Goal: Navigation & Orientation: Find specific page/section

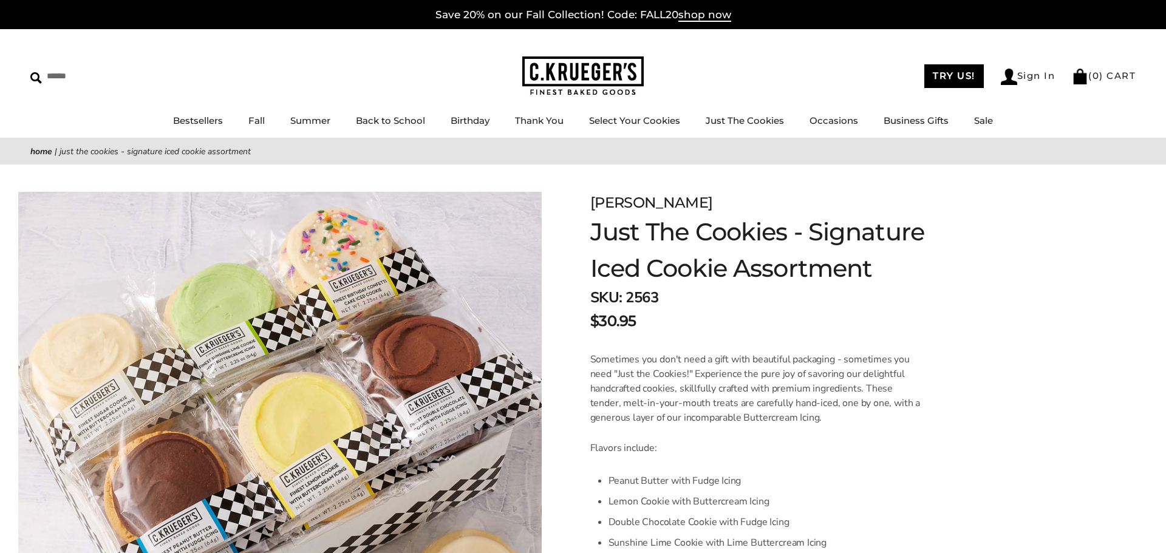
scroll to position [3, 0]
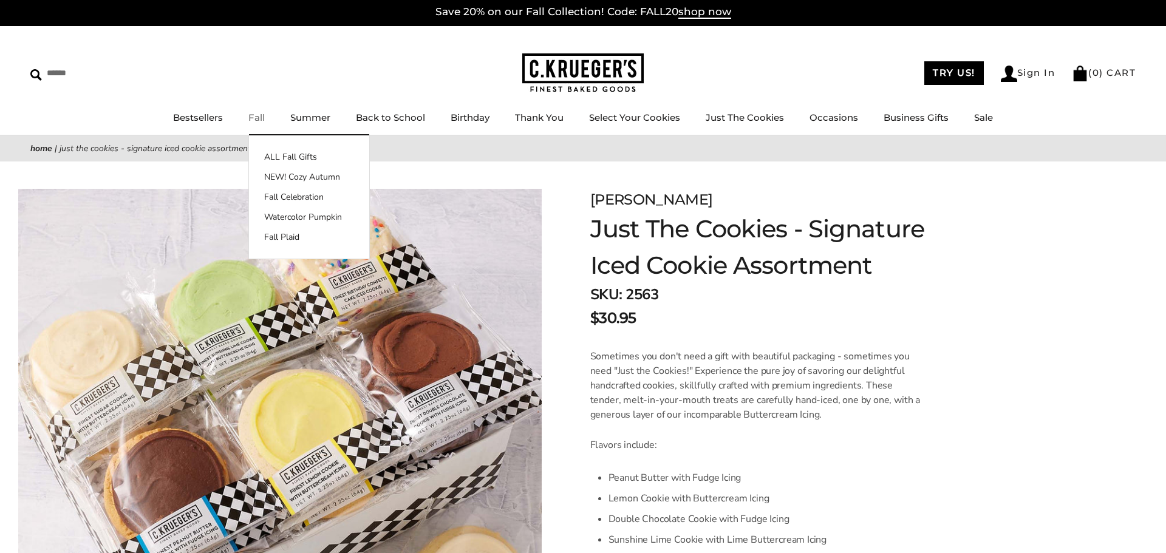
click at [254, 115] on link "Fall" at bounding box center [256, 118] width 16 height 12
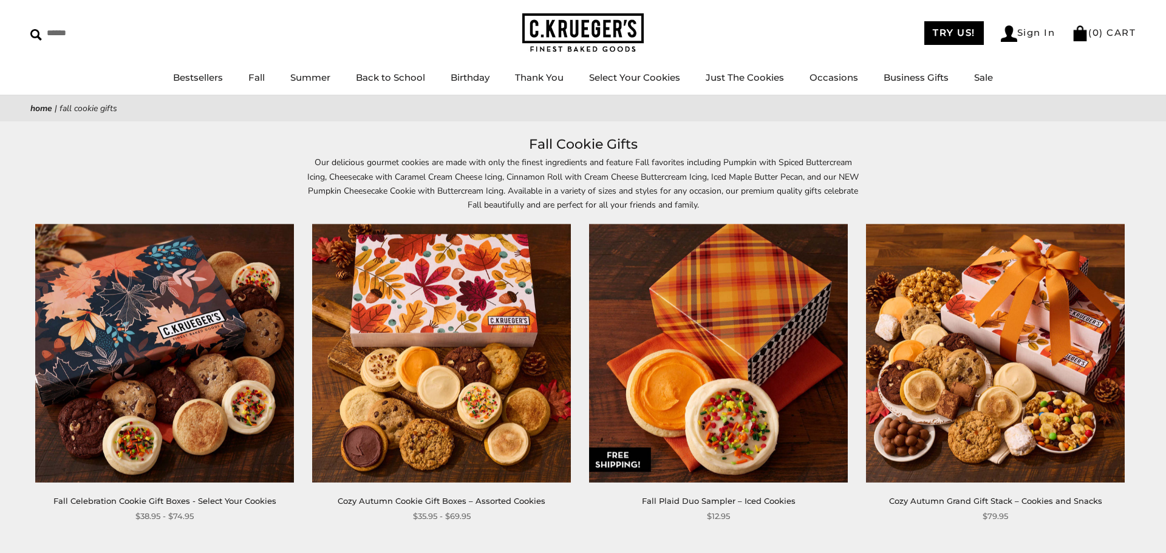
scroll to position [44, 0]
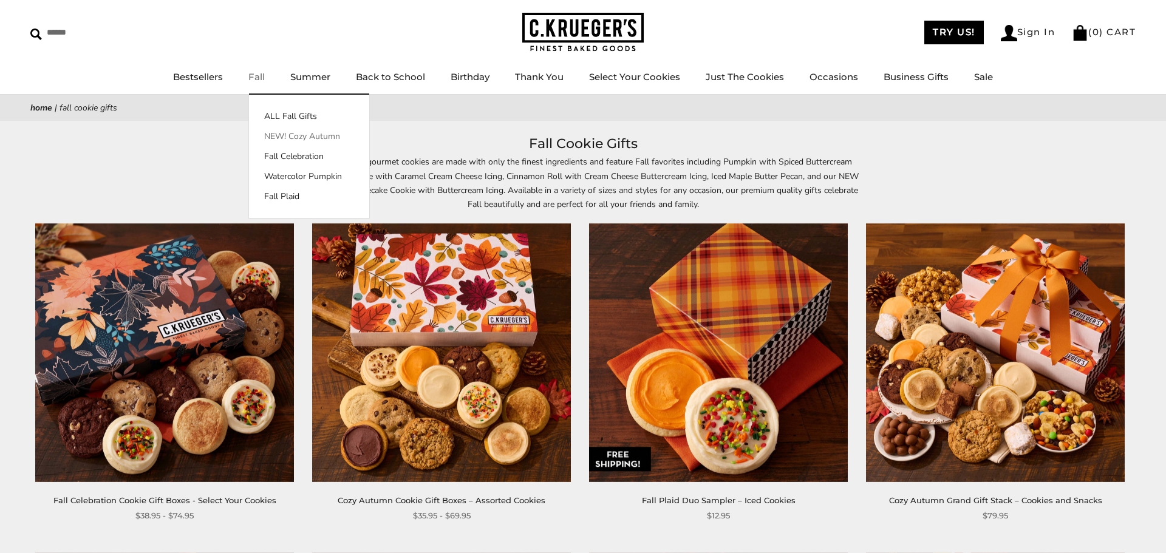
click at [304, 134] on link "NEW! Cozy Autumn" at bounding box center [309, 136] width 120 height 13
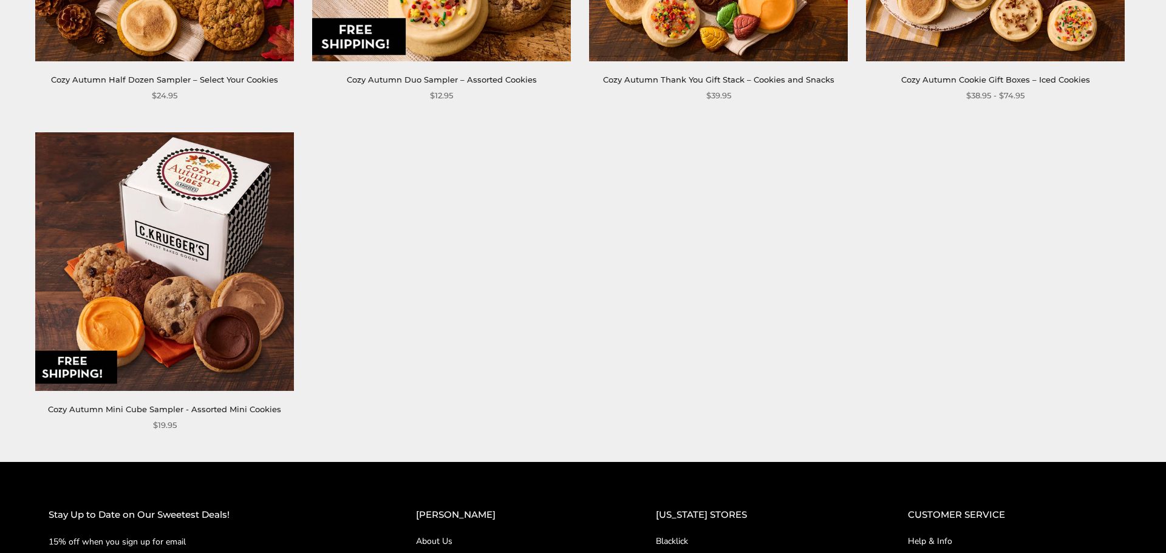
scroll to position [1071, 0]
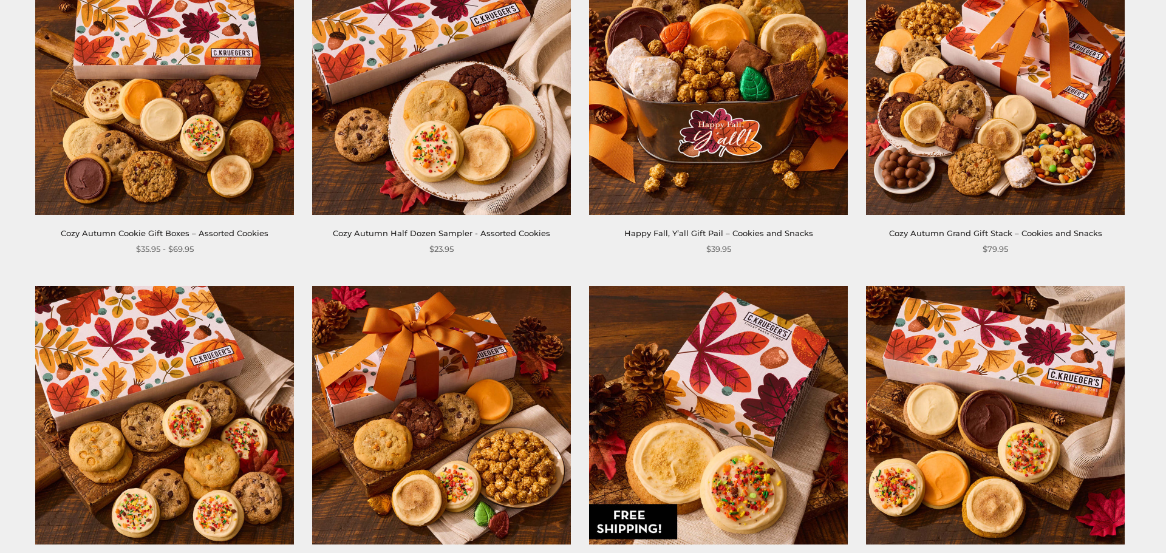
scroll to position [0, 0]
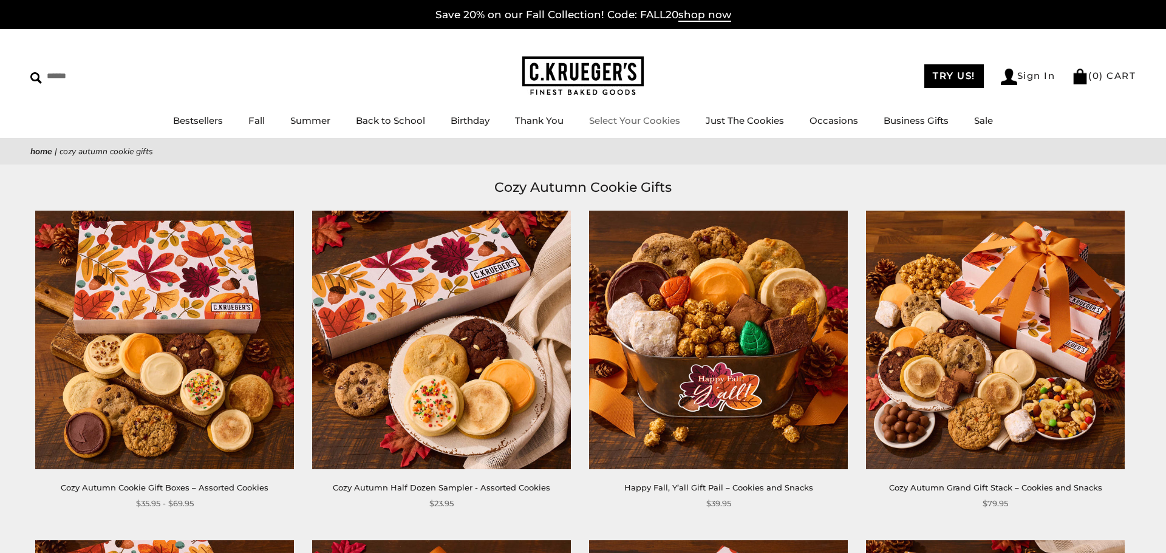
click at [617, 121] on link "Select Your Cookies" at bounding box center [634, 121] width 91 height 12
